Goal: Find specific page/section: Find specific page/section

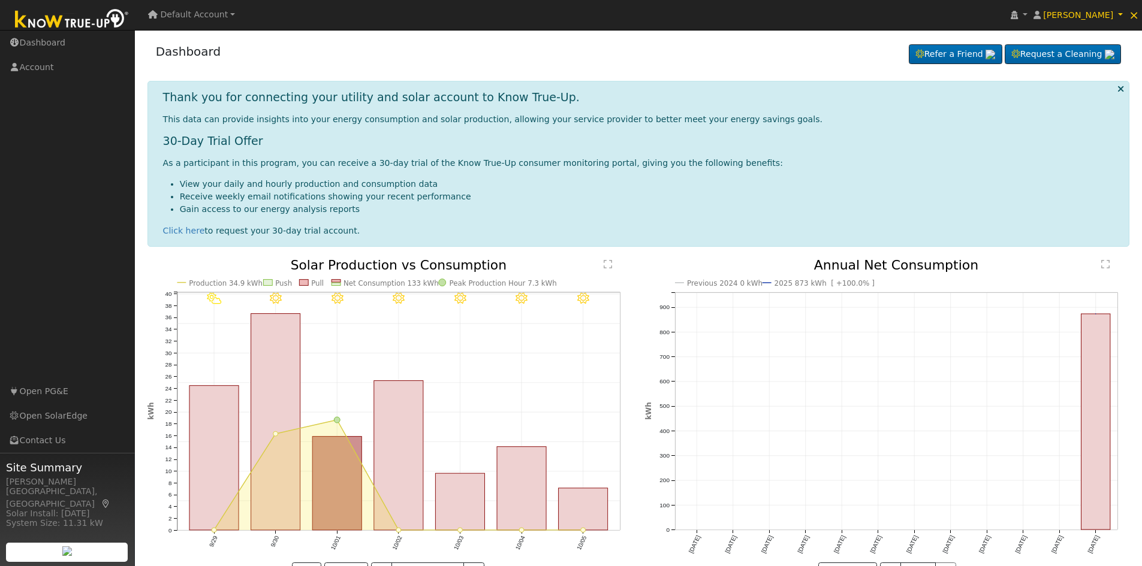
click at [203, 18] on span "Default Account" at bounding box center [195, 15] width 68 height 10
click at [206, 85] on div "15249 Mark Road, Madera, CA 93636" at bounding box center [188, 86] width 71 height 11
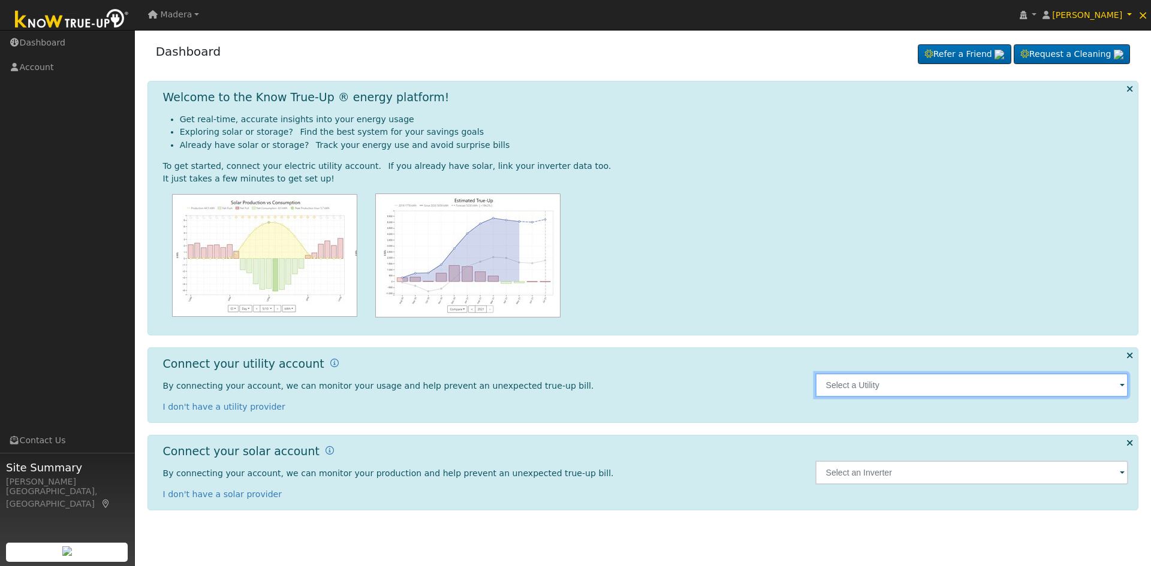
click at [890, 385] on input "text" at bounding box center [971, 385] width 313 height 24
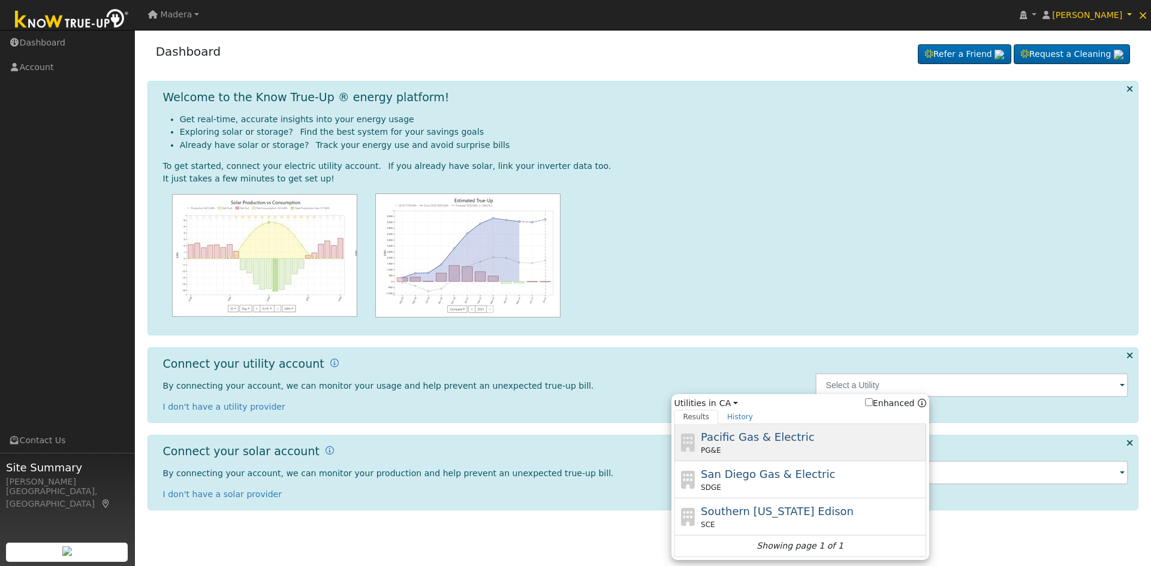
click at [740, 448] on div "PG&E" at bounding box center [812, 450] width 222 height 11
type input "PG&E"
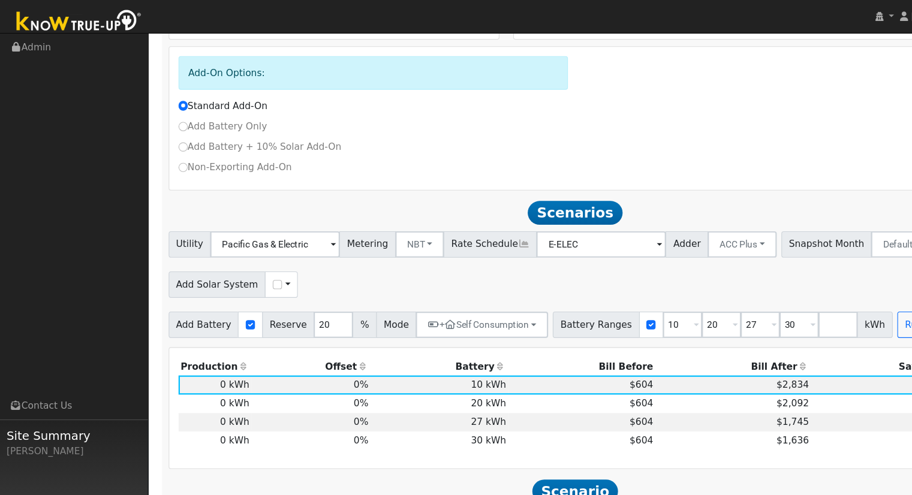
scroll to position [183, 0]
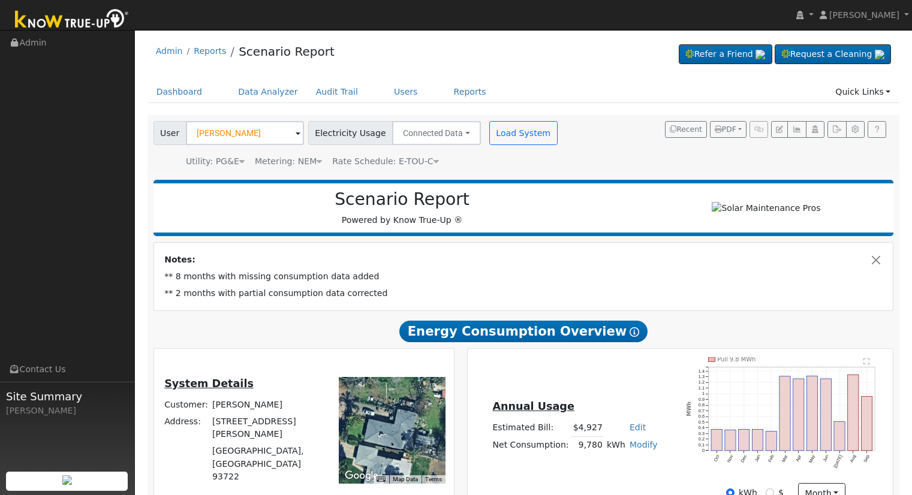
scroll to position [120, 0]
